Goal: Check status

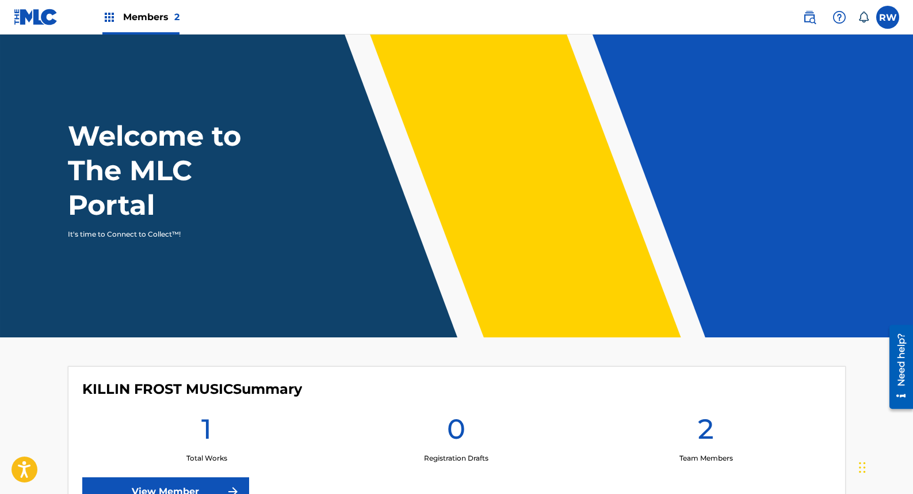
click at [890, 14] on label at bounding box center [888, 17] width 23 height 23
click at [888, 17] on input "RW [PERSON_NAME] [EMAIL_ADDRESS][DOMAIN_NAME] Notification Preferences Profile …" at bounding box center [888, 17] width 0 height 0
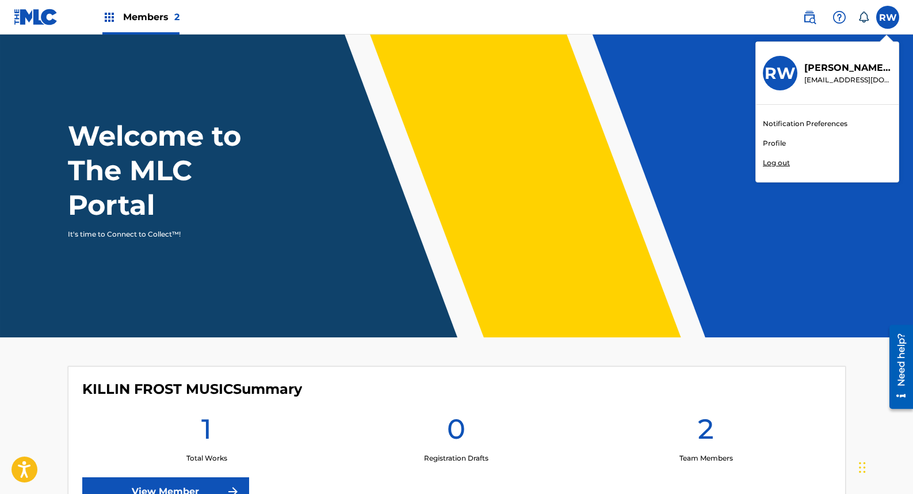
click at [779, 139] on link "Profile" at bounding box center [774, 143] width 23 height 10
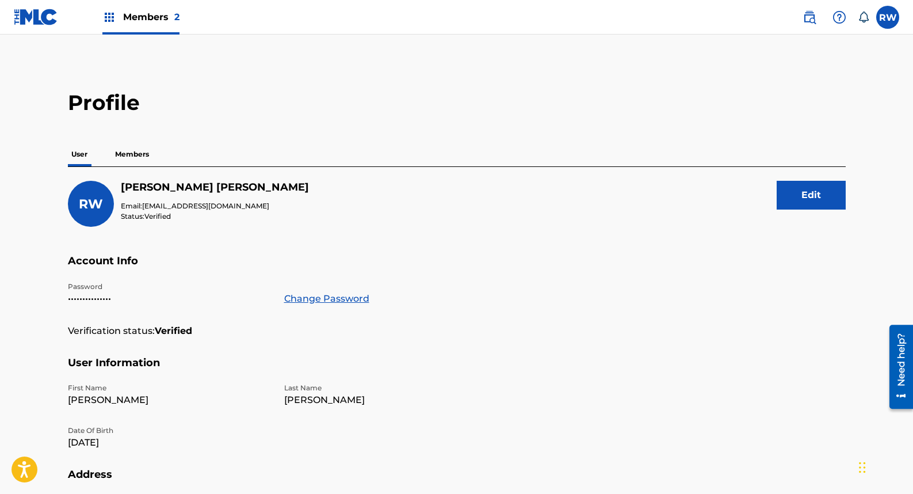
click at [138, 20] on span "Members 2" at bounding box center [151, 16] width 56 height 13
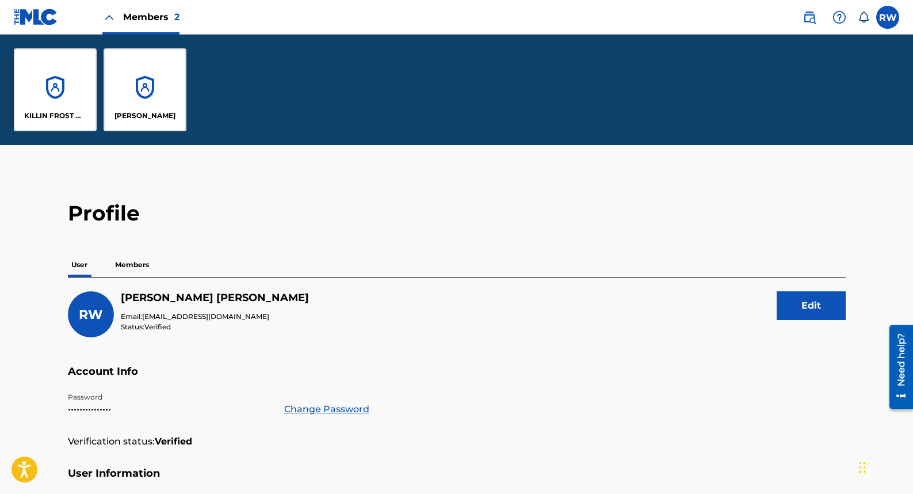
click at [146, 95] on div "[PERSON_NAME]" at bounding box center [145, 89] width 83 height 83
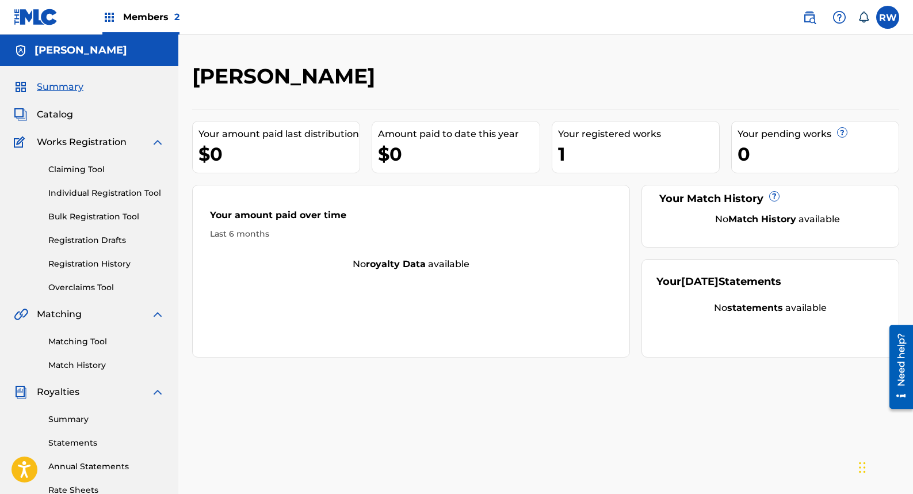
click at [94, 264] on link "Registration History" at bounding box center [106, 264] width 116 height 12
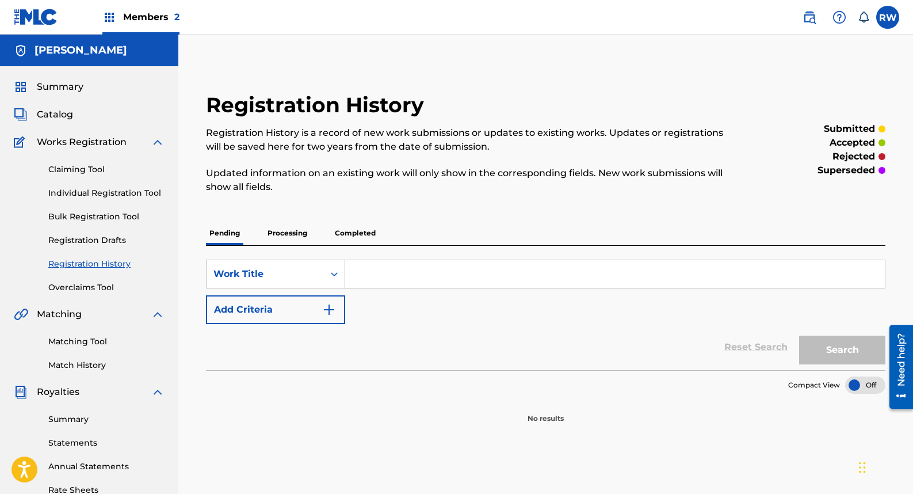
click at [365, 235] on p "Completed" at bounding box center [356, 233] width 48 height 24
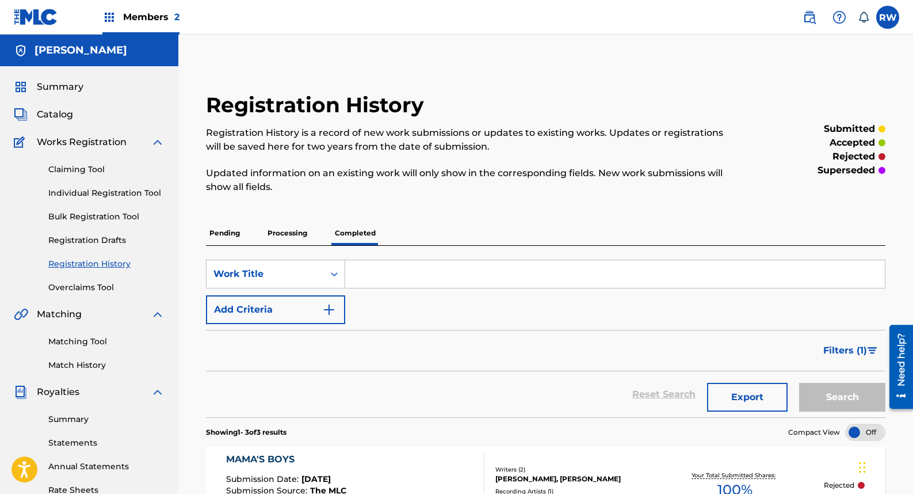
click at [143, 13] on span "Members 2" at bounding box center [151, 16] width 56 height 13
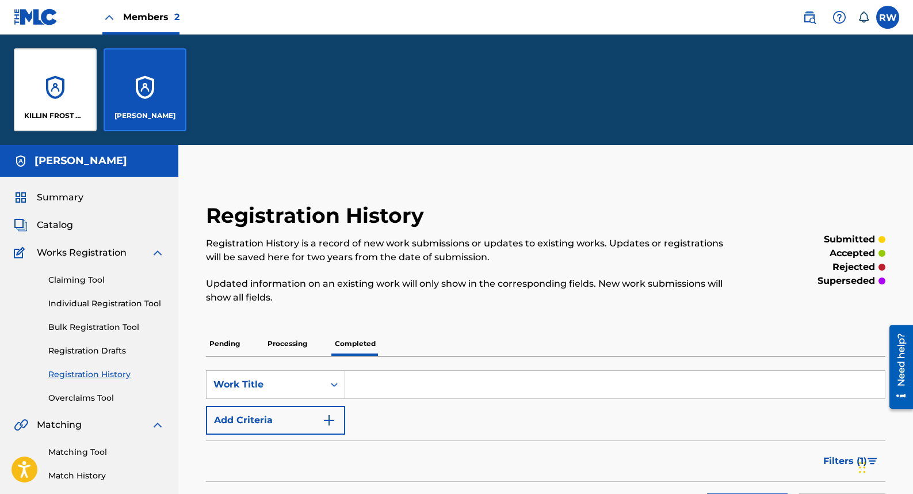
click at [336, 67] on div "KILLIN FROST MUSIC [PERSON_NAME]" at bounding box center [456, 90] width 913 height 111
